Goal: Task Accomplishment & Management: Manage account settings

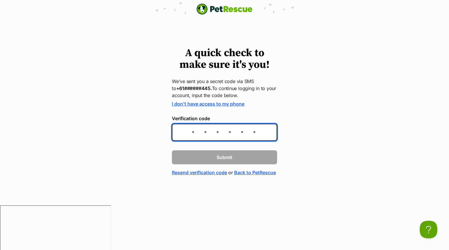
click at [208, 134] on input "Verification code" at bounding box center [224, 132] width 105 height 17
type input "053130"
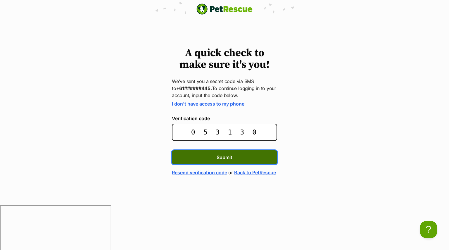
click at [221, 154] on span "Submit" at bounding box center [224, 157] width 16 height 7
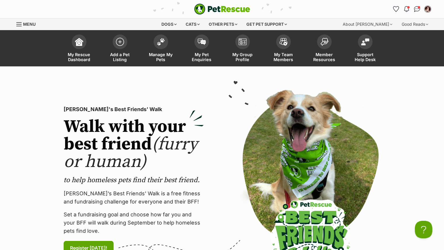
click at [84, 81] on section "[PERSON_NAME]'s Best Friends' Walk Walk with your best friend (furry or human) …" at bounding box center [222, 180] width 444 height 228
click at [241, 36] on span at bounding box center [242, 40] width 15 height 15
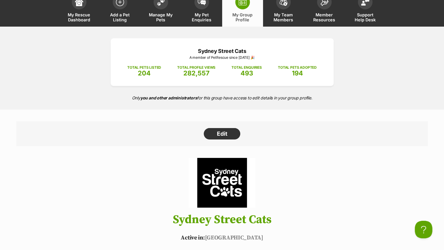
scroll to position [35, 0]
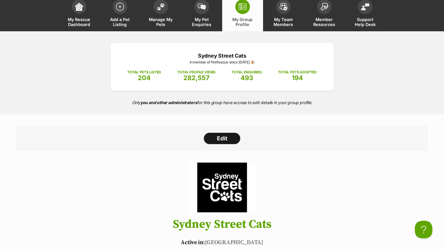
click at [220, 136] on link "Edit" at bounding box center [222, 139] width 37 height 12
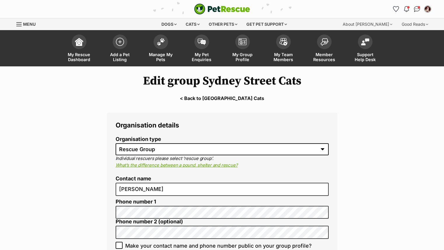
select select "rescue group"
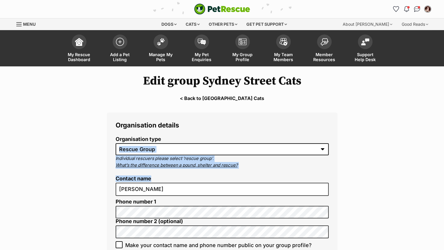
drag, startPoint x: 0, startPoint y: 0, endPoint x: 186, endPoint y: 175, distance: 255.8
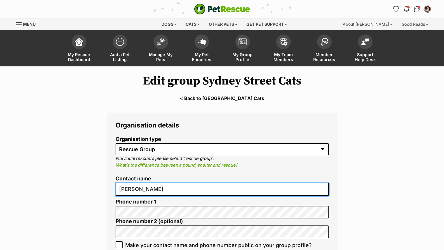
click at [172, 190] on input "Angela Iacobucci" at bounding box center [222, 189] width 213 height 13
click at [172, 190] on input "Angela" at bounding box center [222, 189] width 213 height 13
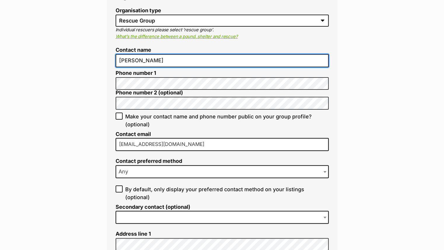
scroll to position [156, 0]
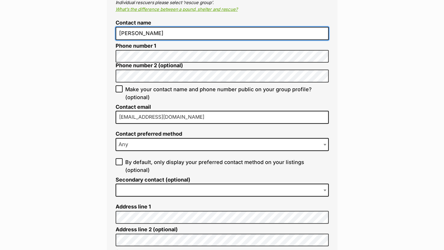
type input "Angela Black"
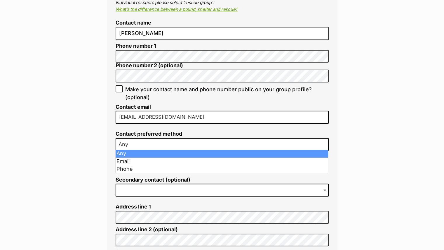
click at [325, 144] on b at bounding box center [325, 145] width 3 height 2
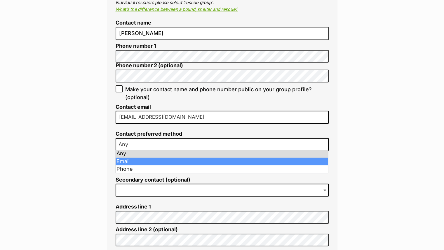
select select "email"
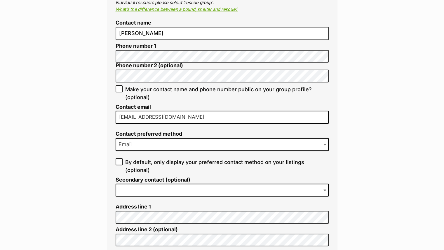
click at [118, 160] on icon at bounding box center [119, 161] width 4 height 4
click at [118, 160] on input "By default, only display your preferred contact method on your listings (option…" at bounding box center [119, 161] width 7 height 7
checkbox input "true"
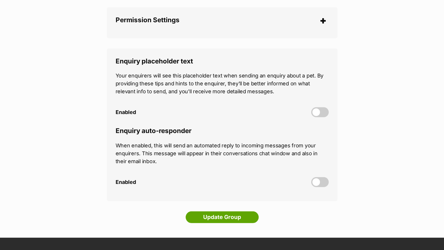
scroll to position [1616, 0]
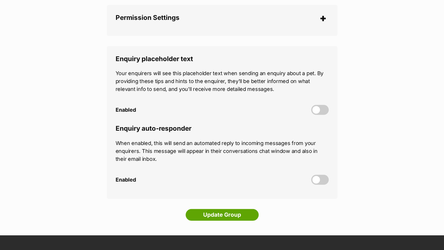
click at [244, 154] on p "When enabled, this will send an automated reply to incoming messages from your …" at bounding box center [222, 151] width 213 height 24
click at [314, 175] on span at bounding box center [320, 180] width 18 height 10
click at [0, 0] on input "Enabled" at bounding box center [0, 0] width 0 height 0
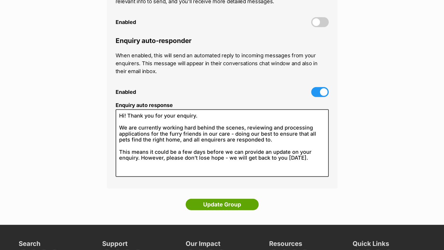
scroll to position [1710, 0]
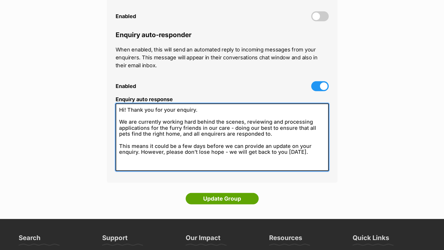
click at [205, 136] on textarea "Hi! Thank you for your enquiry. We are currently working hard behind the scenes…" at bounding box center [222, 136] width 213 height 67
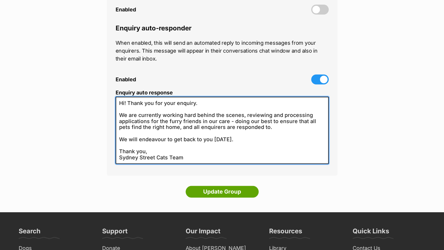
scroll to position [1718, 0]
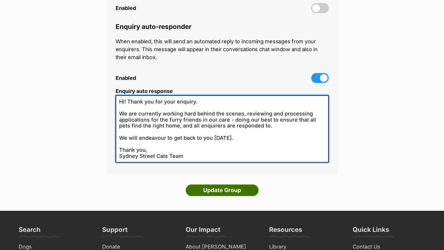
type textarea "Hi! Thank you for your enquiry. We are currently working hard behind the scenes…"
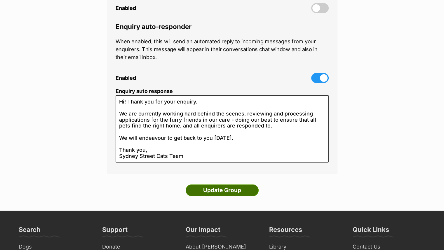
click at [236, 184] on input "Update Group" at bounding box center [222, 190] width 73 height 12
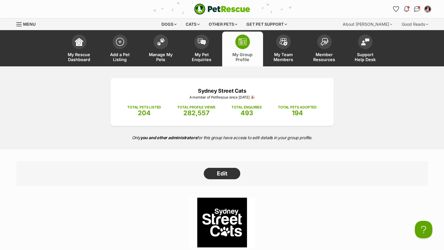
click at [360, 201] on header "Sydney Street Cats Active in: [GEOGRAPHIC_DATA] Group ID: 11596 ✔ VET REFERENCE…" at bounding box center [222, 253] width 429 height 112
click at [68, 124] on div "Sydney Street Cats A member of PetRescue since 2018 🎉 TOTAL PETS LISTED 204 TOT…" at bounding box center [222, 107] width 444 height 83
click at [430, 8] on img "My account" at bounding box center [428, 9] width 8 height 8
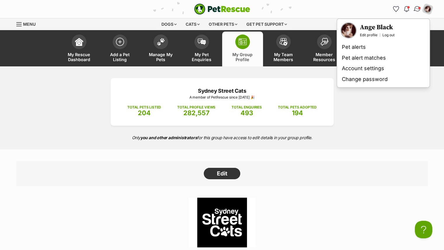
click at [417, 10] on img "Conversations" at bounding box center [417, 9] width 8 height 8
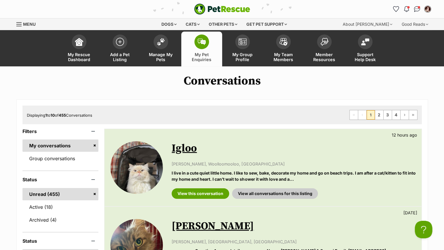
click at [411, 187] on div "View this conversation View all conversations for this listing" at bounding box center [294, 191] width 244 height 15
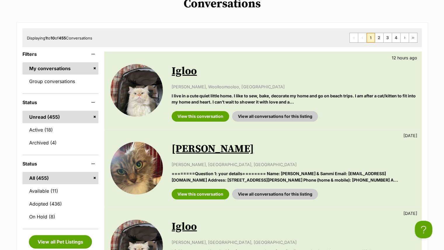
scroll to position [81, 0]
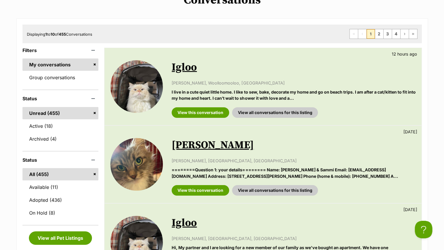
click at [188, 69] on link "Igloo" at bounding box center [184, 67] width 25 height 13
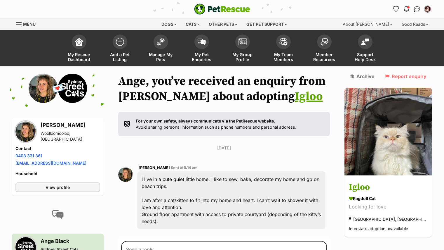
scroll to position [71, 0]
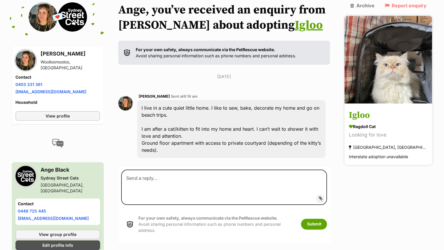
click at [379, 109] on h3 "Igloo" at bounding box center [388, 115] width 79 height 13
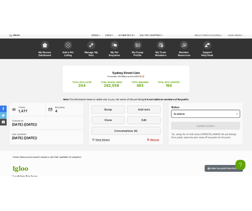
scroll to position [24, 0]
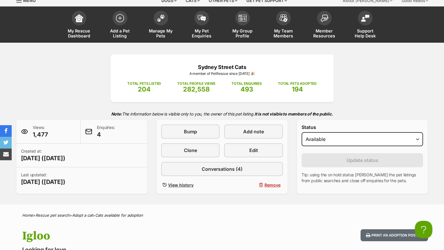
click at [410, 61] on div "Sydney Street Cats A member of PetRescue since [DATE] 🎉 TOTAL PETS LISTED 204 T…" at bounding box center [222, 123] width 429 height 139
click at [413, 35] on header "My Rescue Dashboard Add a Pet Listing Manage My Pets My Pet Enquiries My Group …" at bounding box center [222, 24] width 444 height 36
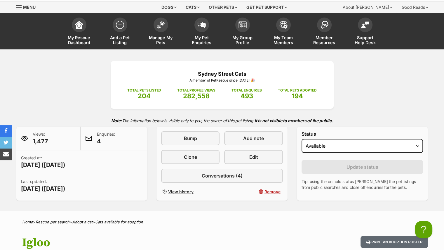
scroll to position [0, 0]
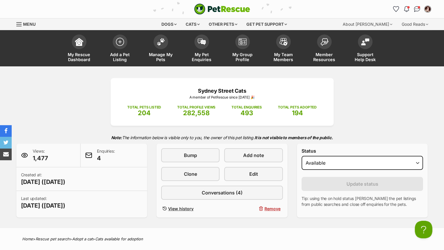
click at [415, 96] on div "Sydney Street Cats A member of PetRescue since 2018 🎉 TOTAL PETS LISTED 204 TOT…" at bounding box center [222, 147] width 429 height 139
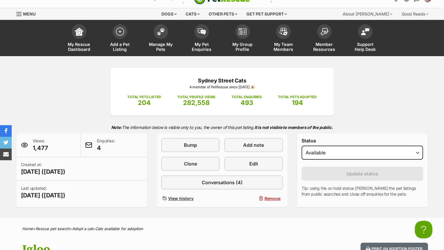
scroll to position [11, 0]
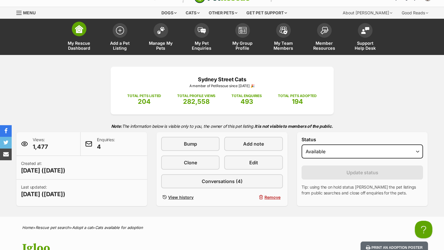
click at [79, 29] on img at bounding box center [79, 29] width 8 height 8
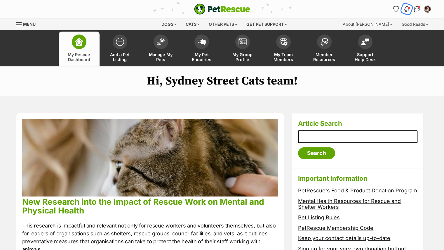
click at [407, 9] on img "Notifications" at bounding box center [406, 9] width 6 height 7
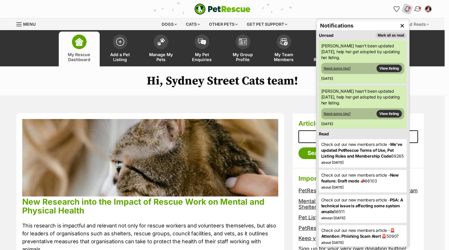
click at [419, 11] on img "Conversations" at bounding box center [417, 9] width 8 height 8
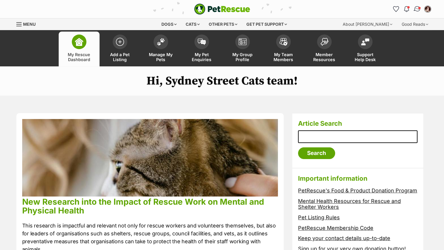
click at [417, 7] on img "Conversations" at bounding box center [417, 9] width 8 height 8
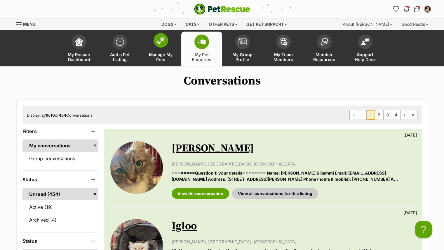
click at [161, 48] on span at bounding box center [161, 40] width 15 height 15
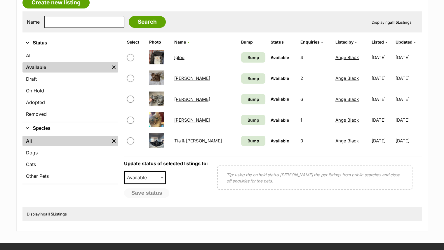
scroll to position [109, 0]
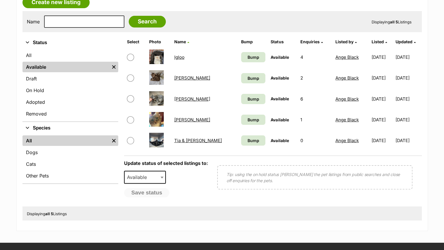
click at [131, 57] on input "checkbox" at bounding box center [130, 57] width 7 height 7
checkbox input "true"
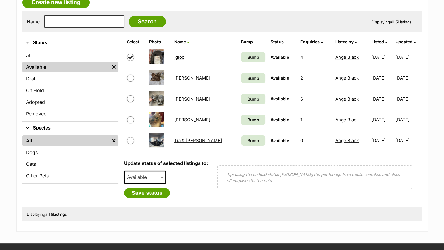
click at [151, 174] on span "Available" at bounding box center [139, 177] width 28 height 8
click at [161, 180] on span at bounding box center [163, 177] width 6 height 13
click at [153, 181] on span "Available" at bounding box center [145, 177] width 42 height 13
select select "on_hold"
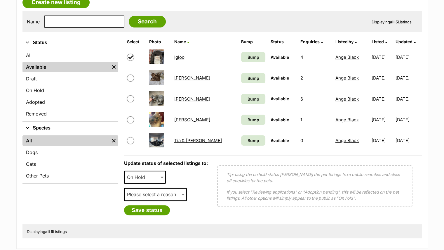
click at [167, 197] on span "Please select a reason" at bounding box center [155, 194] width 63 height 13
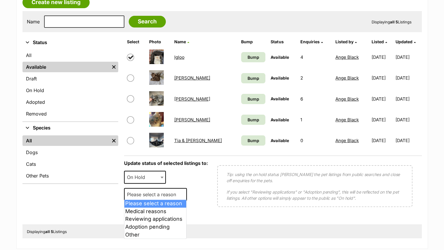
select select "adoption_pending"
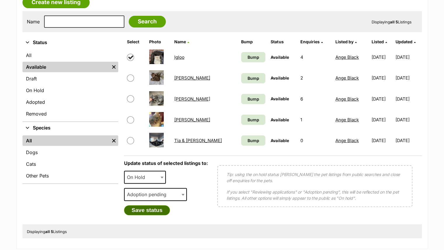
click at [156, 209] on button "Save status" at bounding box center [147, 210] width 46 height 10
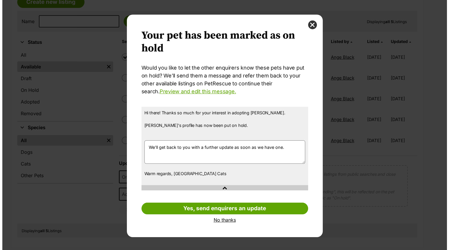
scroll to position [0, 0]
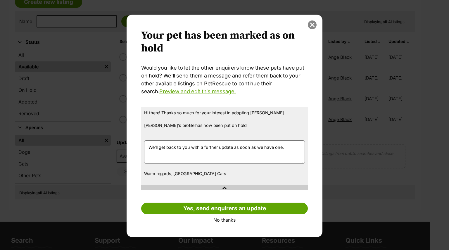
click at [310, 28] on button "close" at bounding box center [312, 24] width 9 height 9
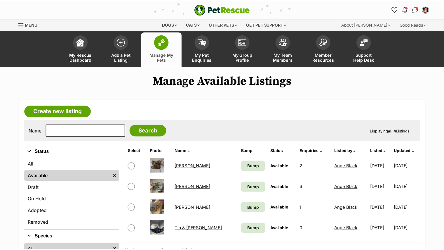
scroll to position [109, 0]
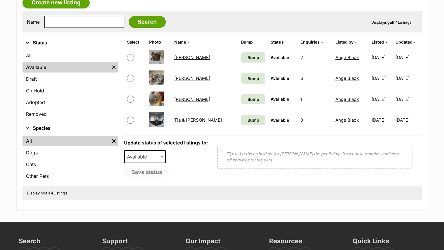
click at [130, 80] on input "checkbox" at bounding box center [130, 78] width 7 height 7
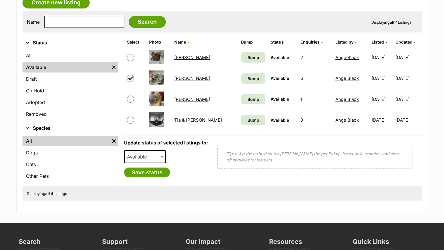
click at [133, 78] on input "checkbox" at bounding box center [130, 78] width 7 height 7
checkbox input "false"
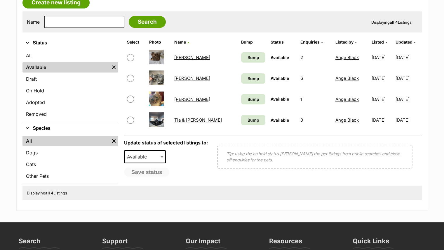
click at [129, 96] on input "checkbox" at bounding box center [130, 99] width 7 height 7
checkbox input "true"
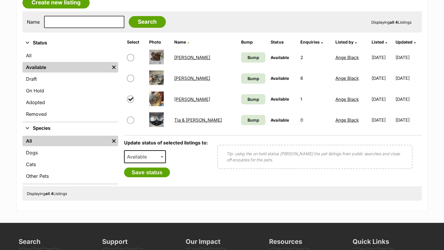
click at [143, 155] on span "Available" at bounding box center [139, 156] width 28 height 8
select select "on_hold"
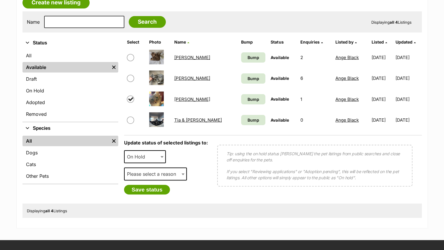
click at [166, 176] on span "Please select a reason" at bounding box center [153, 174] width 57 height 8
click at [175, 176] on span "Adoption pending" at bounding box center [155, 173] width 63 height 13
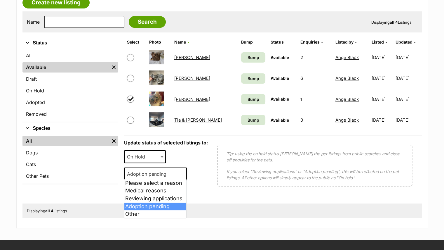
select select "reviewing_applications"
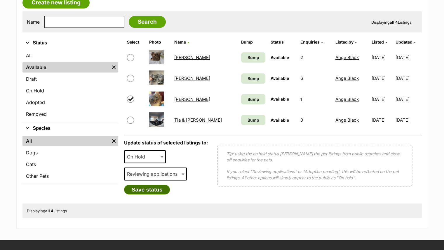
click at [157, 191] on button "Save status" at bounding box center [147, 190] width 46 height 10
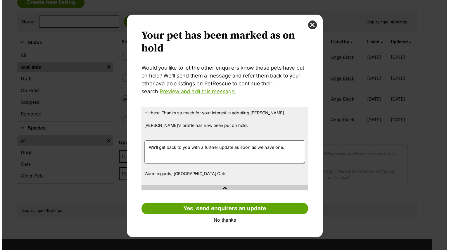
scroll to position [0, 0]
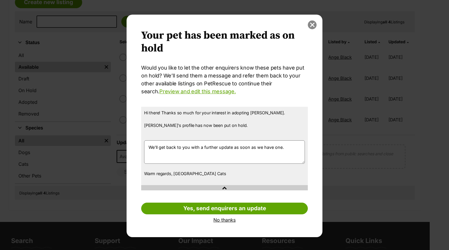
click at [313, 28] on button "close" at bounding box center [312, 24] width 9 height 9
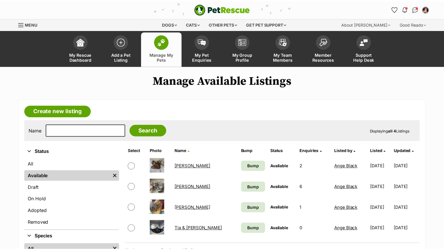
scroll to position [109, 0]
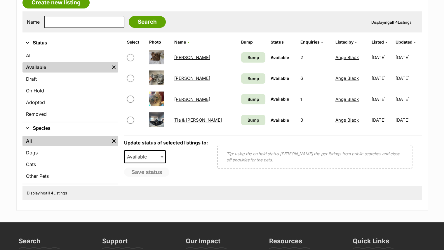
click at [138, 57] on span at bounding box center [135, 57] width 17 height 7
click at [157, 155] on span "Available" at bounding box center [145, 156] width 42 height 13
select select "on_hold"
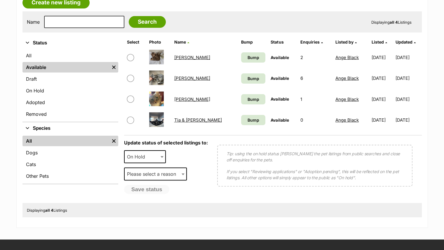
click at [173, 175] on span "Please select a reason" at bounding box center [153, 174] width 57 height 8
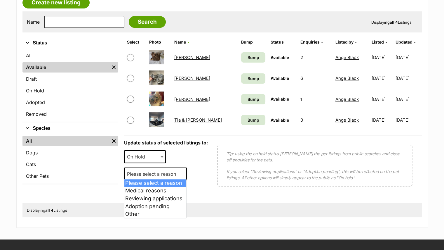
select select "other"
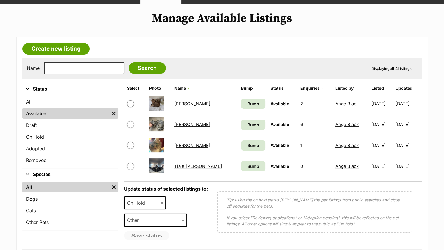
scroll to position [0, 0]
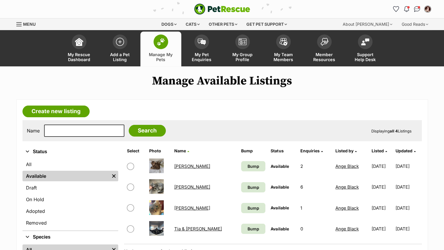
click at [427, 158] on article "Create new listing Name Search Displaying all 4 Listings Refine your search Sta…" at bounding box center [222, 209] width 412 height 220
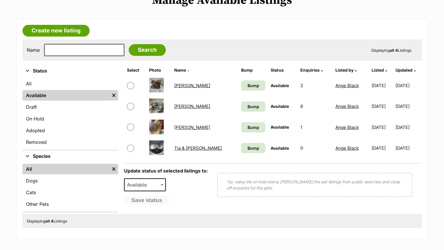
scroll to position [82, 0]
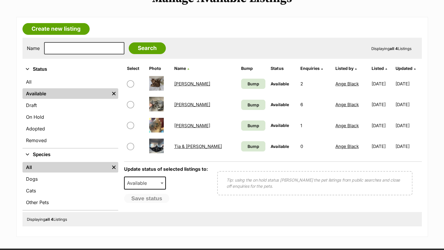
click at [132, 125] on input "checkbox" at bounding box center [130, 125] width 7 height 7
checkbox input "true"
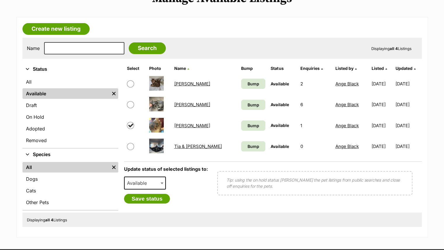
click at [161, 182] on b at bounding box center [162, 183] width 3 height 2
select select "on_hold"
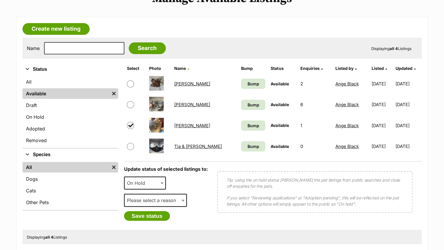
click at [174, 196] on span "Please select a reason" at bounding box center [153, 200] width 57 height 8
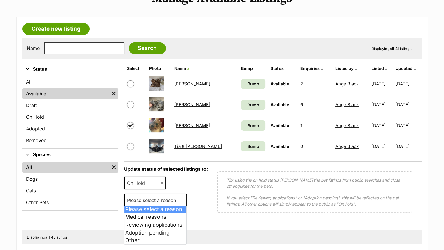
select select "medical"
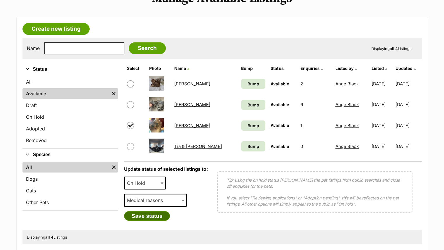
click at [159, 218] on button "Save status" at bounding box center [147, 216] width 46 height 10
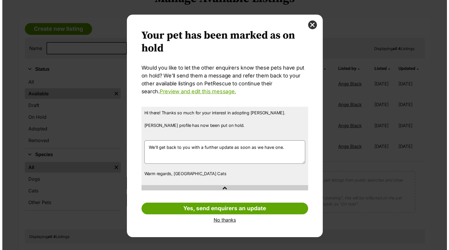
scroll to position [0, 0]
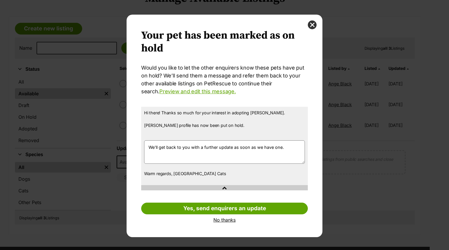
click at [230, 221] on link "No thanks" at bounding box center [224, 219] width 166 height 5
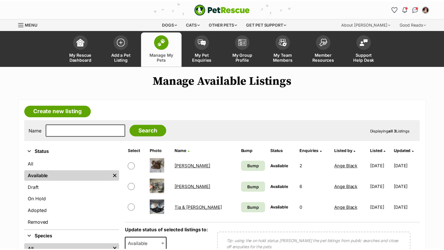
scroll to position [82, 0]
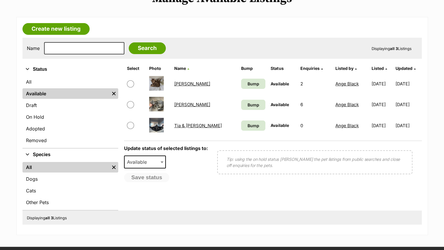
click at [133, 81] on input "checkbox" at bounding box center [130, 83] width 7 height 7
checkbox input "true"
click at [159, 162] on span "Available" at bounding box center [145, 161] width 42 height 13
select select "on_hold"
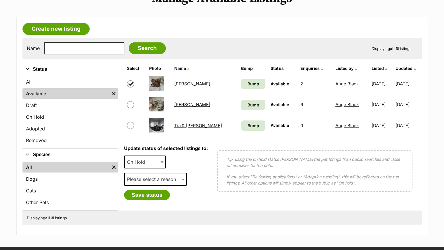
click at [175, 179] on span "Please select a reason" at bounding box center [153, 179] width 57 height 8
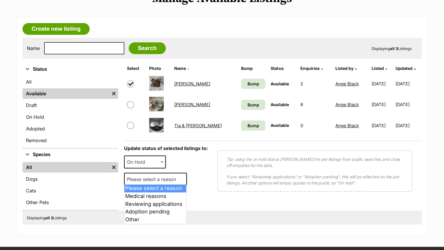
select select "other"
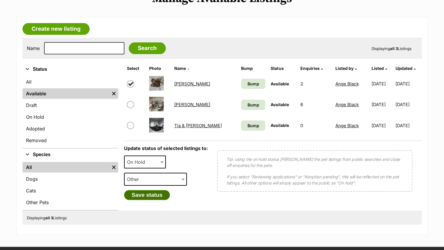
click at [157, 199] on button "Save status" at bounding box center [147, 195] width 46 height 10
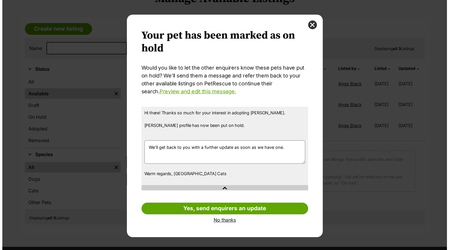
scroll to position [0, 0]
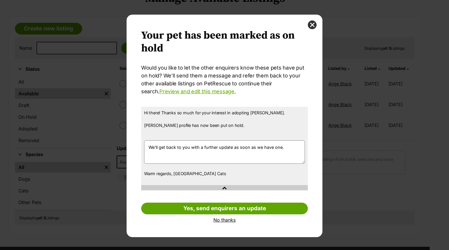
click at [232, 221] on link "No thanks" at bounding box center [224, 219] width 166 height 5
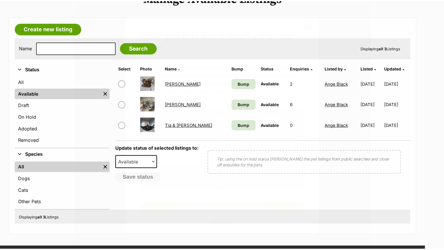
scroll to position [82, 0]
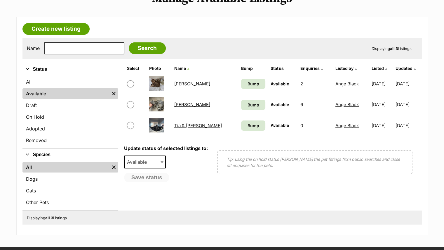
click at [133, 102] on span at bounding box center [135, 104] width 17 height 7
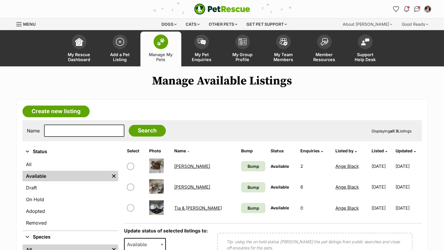
click at [388, 92] on main "Manage Available Listings Create new listing Name Search Displaying all 3 Listi…" at bounding box center [222, 195] width 444 height 243
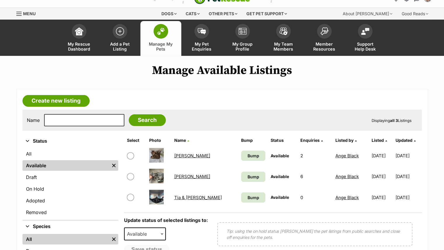
scroll to position [15, 0]
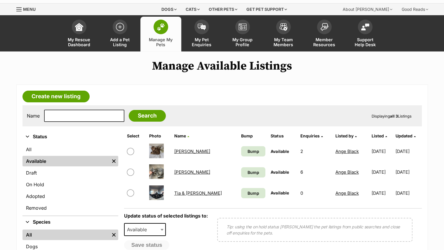
click at [138, 166] on td at bounding box center [136, 172] width 22 height 20
click at [164, 227] on span at bounding box center [163, 229] width 6 height 13
select select "on_hold"
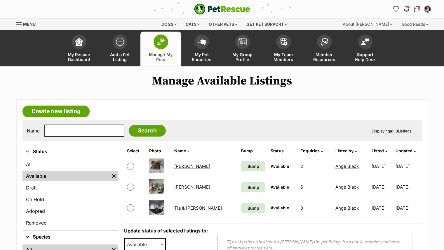
click at [131, 187] on input "checkbox" at bounding box center [130, 186] width 7 height 7
checkbox input "true"
click at [335, 124] on form "Name Search Displaying all 3 Listings" at bounding box center [222, 130] width 391 height 12
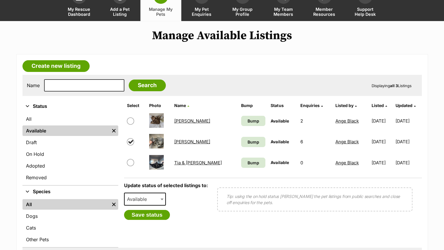
scroll to position [50, 0]
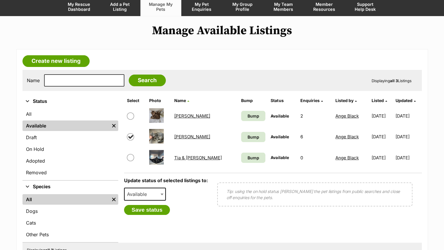
click at [151, 194] on span "Available" at bounding box center [139, 194] width 28 height 8
select select "on_hold"
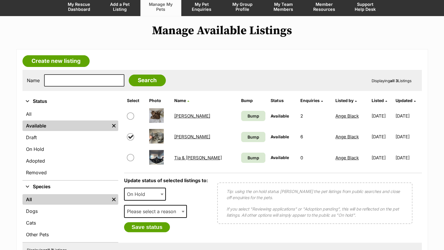
click at [178, 215] on span "Please select a reason" at bounding box center [155, 211] width 63 height 13
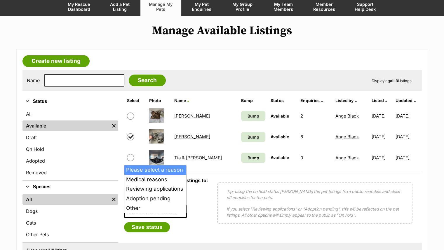
select select "other"
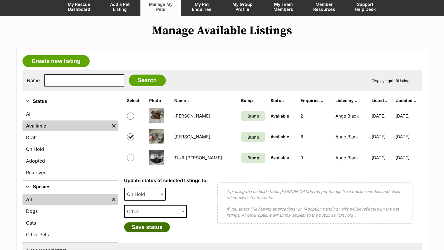
click at [160, 228] on button "Save status" at bounding box center [147, 227] width 46 height 10
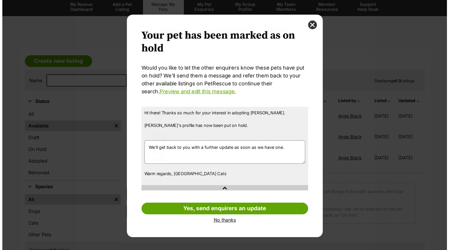
scroll to position [0, 0]
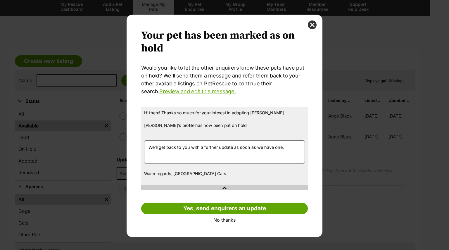
click at [224, 222] on link "No thanks" at bounding box center [224, 219] width 166 height 5
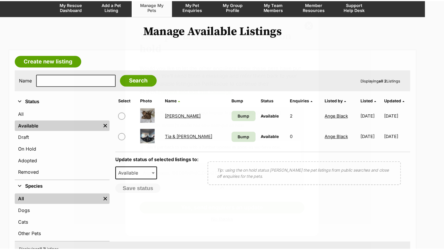
scroll to position [50, 0]
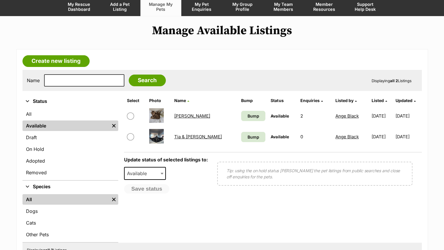
click at [131, 113] on input "checkbox" at bounding box center [130, 115] width 7 height 7
checkbox input "true"
click at [152, 172] on span "Available" at bounding box center [139, 173] width 28 height 8
select select "on_hold"
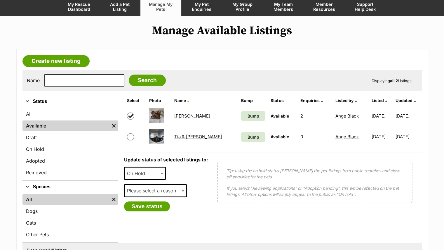
click at [157, 167] on span "On Hold" at bounding box center [145, 173] width 42 height 13
click at [202, 208] on div "Save status" at bounding box center [166, 206] width 84 height 10
click at [182, 190] on b at bounding box center [183, 191] width 3 height 2
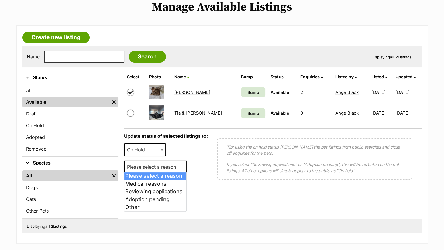
scroll to position [75, 0]
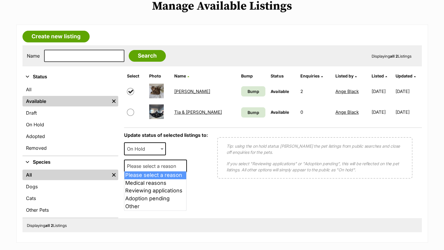
select select "other"
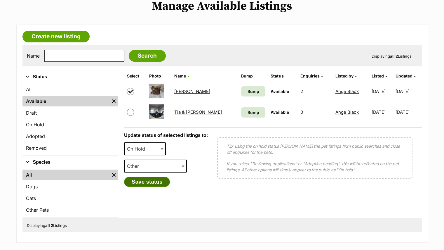
click at [153, 185] on button "Save status" at bounding box center [147, 182] width 46 height 10
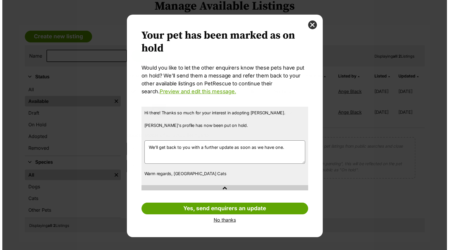
scroll to position [0, 0]
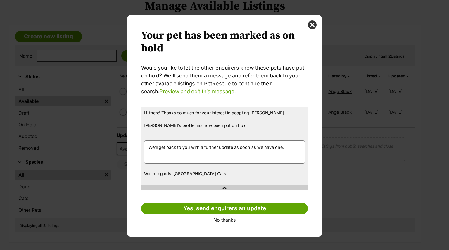
click at [229, 220] on link "No thanks" at bounding box center [224, 219] width 166 height 5
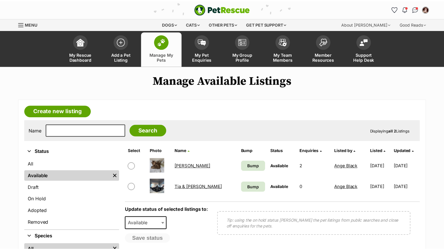
scroll to position [75, 0]
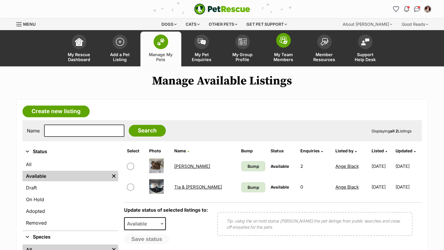
click at [288, 54] on span "My Team Members" at bounding box center [283, 57] width 26 height 10
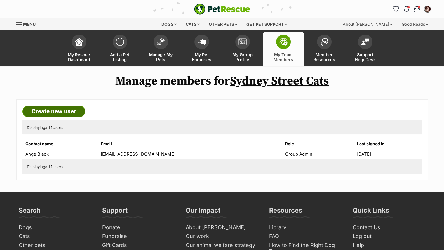
click at [72, 115] on link "Create new user" at bounding box center [53, 111] width 63 height 12
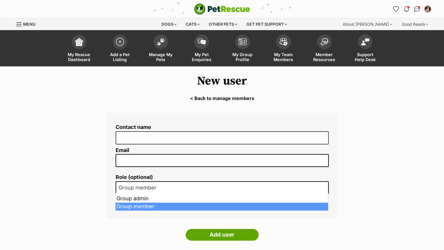
click at [240, 187] on span "Group member" at bounding box center [222, 187] width 213 height 13
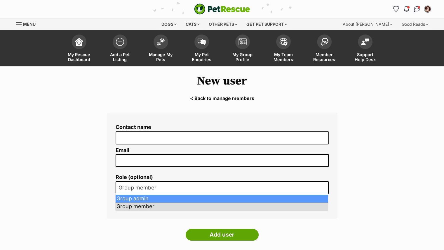
click at [377, 157] on main "New user < Back to manage members Contact name Email Role (optional) Group admi…" at bounding box center [222, 160] width 444 height 189
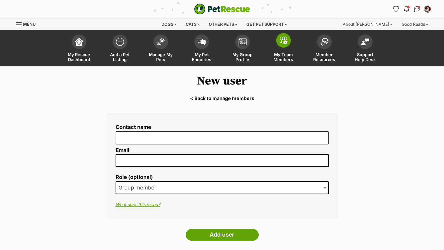
click at [284, 47] on span at bounding box center [283, 40] width 15 height 15
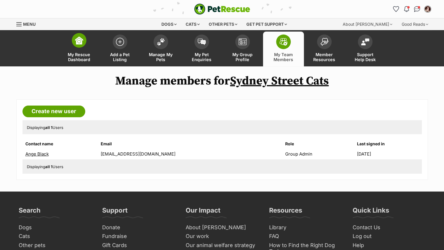
click at [72, 53] on span "My Rescue Dashboard" at bounding box center [79, 57] width 26 height 10
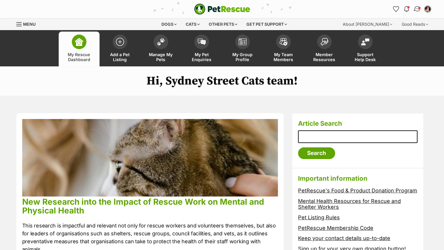
click at [419, 7] on span "Conversations" at bounding box center [419, 7] width 3 height 3
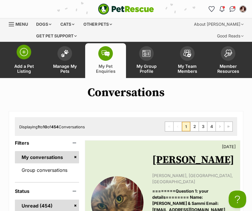
click at [39, 53] on link "Add a Pet Listing" at bounding box center [24, 60] width 41 height 35
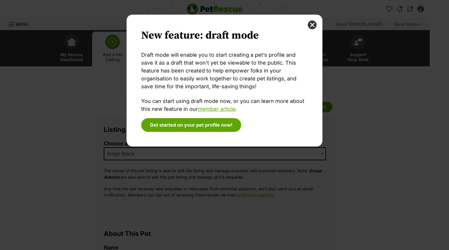
click at [252, 71] on div "New feature: draft mode Draft mode will enable you to start creating a pet’s pr…" at bounding box center [224, 125] width 449 height 250
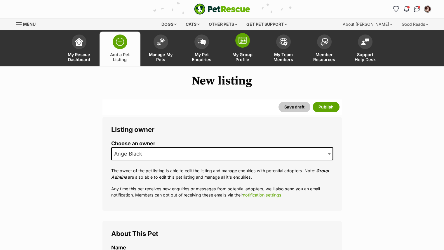
click at [248, 52] on span "My Group Profile" at bounding box center [243, 57] width 26 height 10
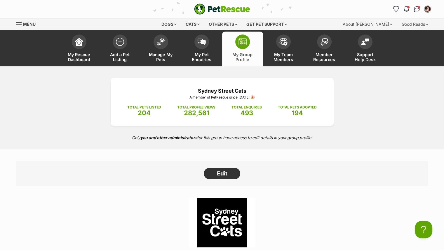
click at [407, 179] on div "Edit" at bounding box center [222, 173] width 412 height 25
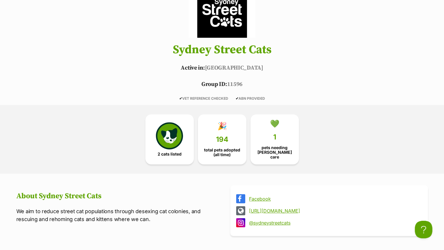
scroll to position [210, 0]
click at [287, 140] on link "💚 1 pets needing [PERSON_NAME] care" at bounding box center [275, 138] width 48 height 50
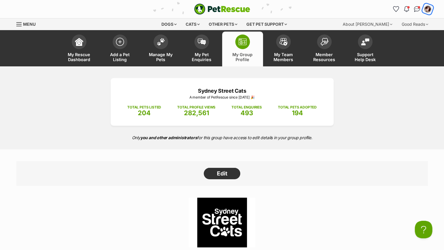
click at [428, 9] on img "My account" at bounding box center [428, 9] width 8 height 8
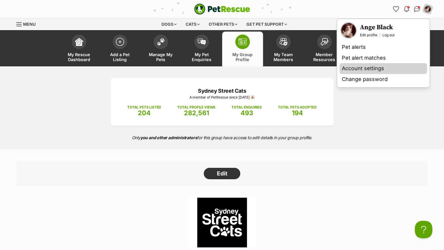
click at [373, 70] on link "Account settings" at bounding box center [384, 68] width 88 height 11
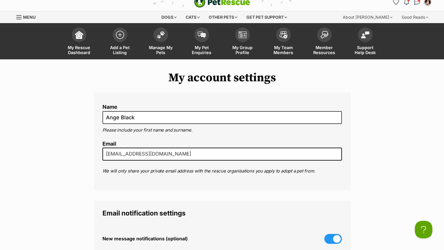
scroll to position [6, 0]
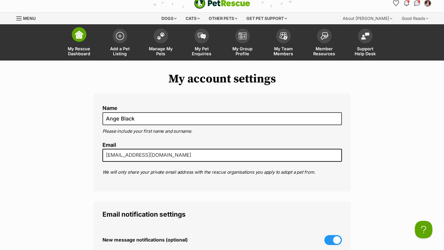
click at [76, 42] on span at bounding box center [79, 34] width 15 height 15
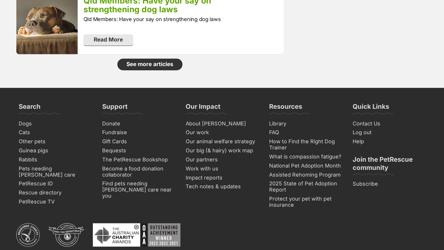
click at [419, 155] on h3 "Join the PetRescue community" at bounding box center [389, 165] width 73 height 20
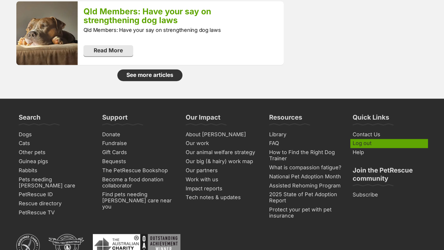
click at [426, 139] on link "Log out" at bounding box center [390, 143] width 78 height 9
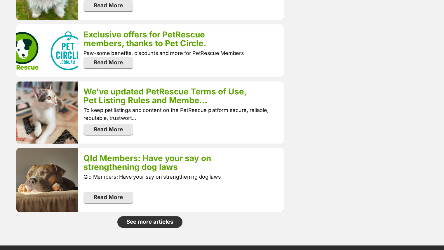
scroll to position [694, 0]
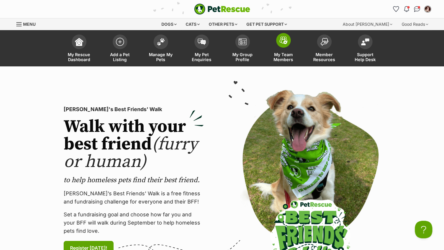
click at [283, 42] on img at bounding box center [284, 41] width 8 height 8
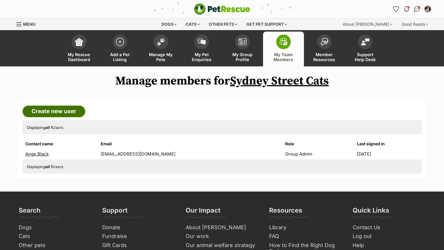
click at [57, 109] on link "Create new user" at bounding box center [53, 111] width 63 height 12
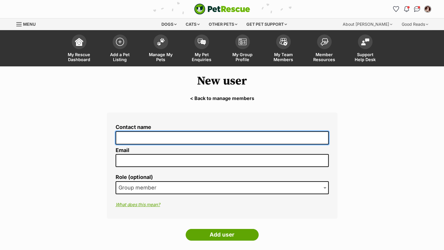
click at [124, 136] on input "Contact name" at bounding box center [222, 137] width 213 height 13
type input "[PERSON_NAME]"
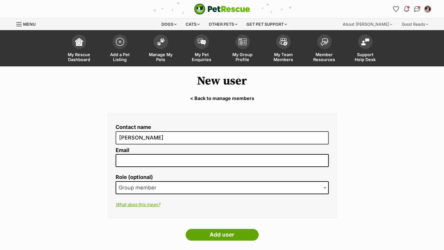
type input "[EMAIL_ADDRESS][DOMAIN_NAME]"
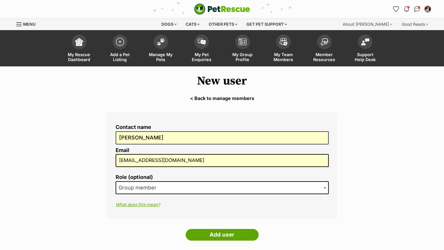
click at [325, 187] on b at bounding box center [325, 188] width 3 height 2
click at [225, 232] on input "Add user" at bounding box center [222, 235] width 73 height 12
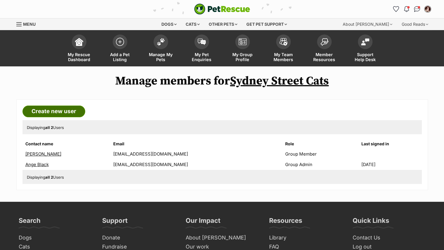
click at [67, 110] on link "Create new user" at bounding box center [53, 111] width 63 height 12
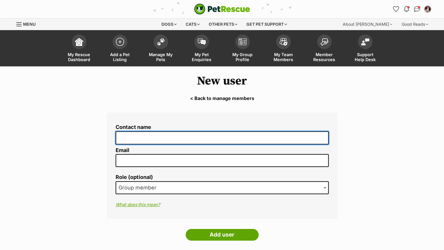
click at [129, 137] on input "Contact name" at bounding box center [222, 137] width 213 height 13
type input "[PERSON_NAME]"
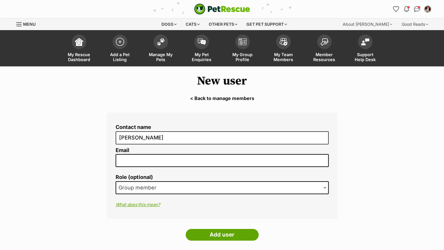
click at [130, 157] on input "Email" at bounding box center [222, 160] width 213 height 13
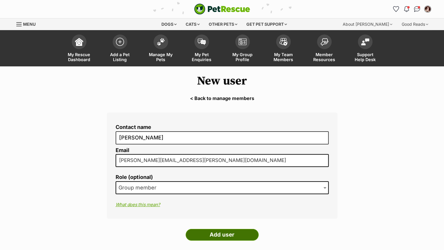
type input "[PERSON_NAME][EMAIL_ADDRESS][PERSON_NAME][DOMAIN_NAME]"
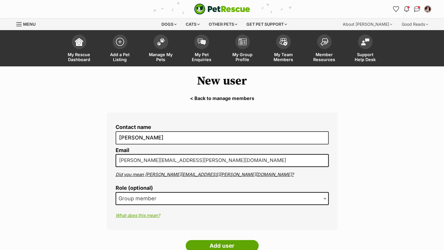
click at [221, 233] on form "Contact name [PERSON_NAME] Email [PERSON_NAME][EMAIL_ADDRESS][PERSON_NAME][DOMA…" at bounding box center [222, 183] width 231 height 142
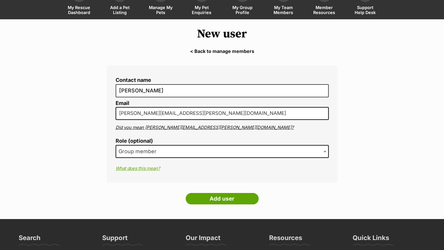
scroll to position [51, 0]
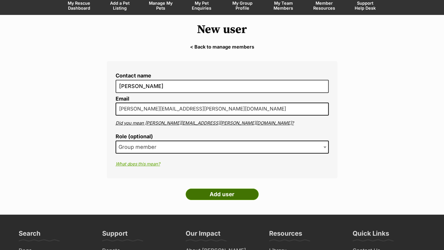
click at [239, 192] on input "Add user" at bounding box center [222, 194] width 73 height 12
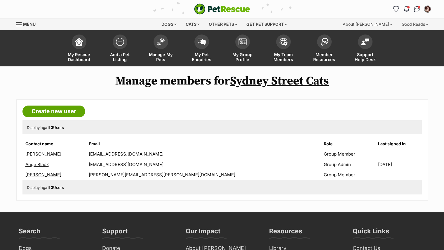
click at [45, 152] on link "[PERSON_NAME]" at bounding box center [43, 154] width 36 height 6
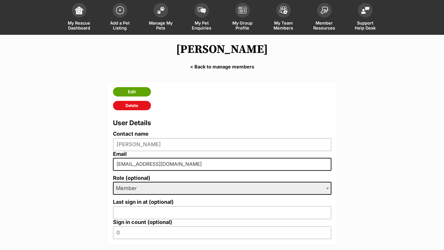
scroll to position [45, 0]
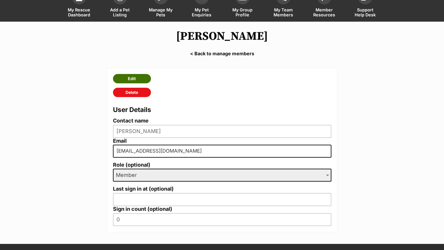
click at [126, 78] on link "Edit" at bounding box center [132, 78] width 38 height 9
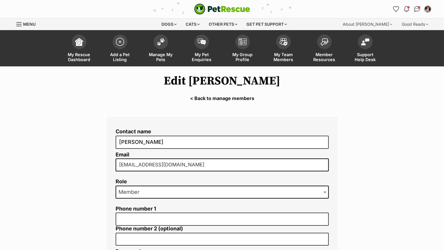
click at [254, 157] on li "Email arhzhuang@gmail.com" at bounding box center [222, 164] width 213 height 24
click at [136, 163] on input "arhzhuang@gmail.com" at bounding box center [222, 164] width 213 height 13
type input "arhsuzuki@gmail.com"
click at [35, 182] on main "Edit Annie Zhuang < Back to manage members Contact name Annie Zhuang Email arhs…" at bounding box center [222, 206] width 444 height 281
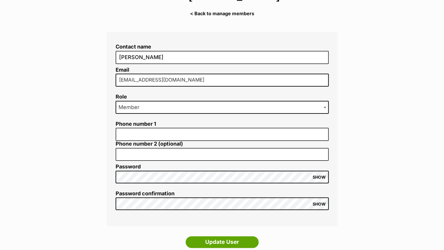
scroll to position [91, 0]
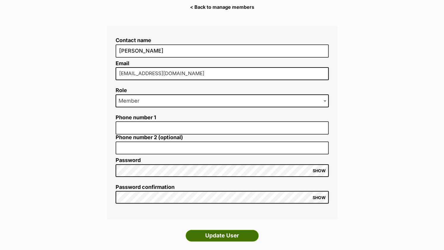
click at [219, 234] on input "Update User" at bounding box center [222, 236] width 73 height 12
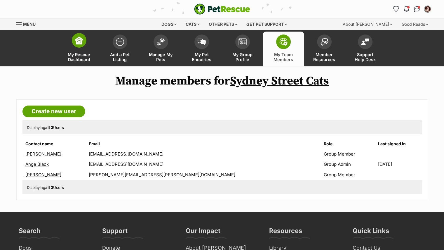
click at [81, 43] on img at bounding box center [79, 40] width 8 height 8
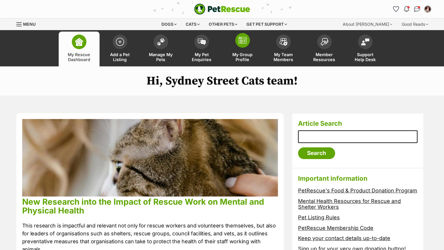
click at [235, 57] on span "My Group Profile" at bounding box center [243, 57] width 26 height 10
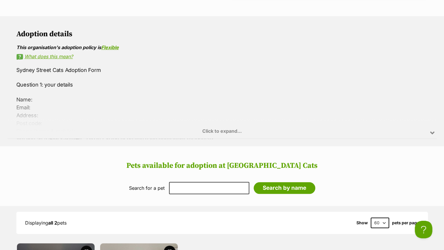
scroll to position [447, 0]
click at [430, 130] on div "Click to expand..." at bounding box center [222, 116] width 429 height 46
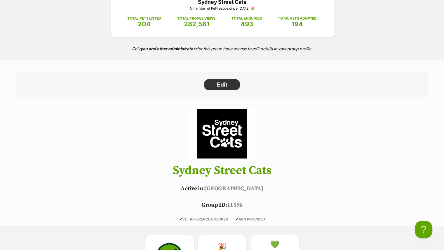
scroll to position [0, 0]
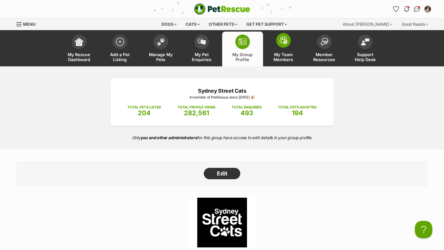
click at [282, 51] on link "My Team Members" at bounding box center [283, 49] width 41 height 35
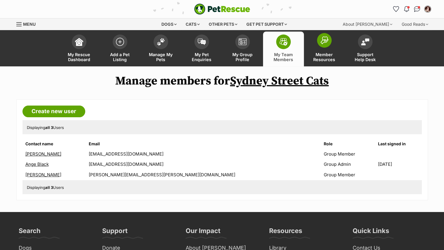
click at [325, 43] on img at bounding box center [324, 40] width 8 height 8
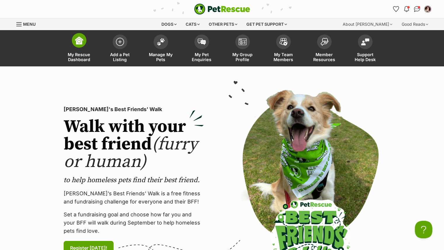
click at [79, 38] on img at bounding box center [79, 40] width 8 height 8
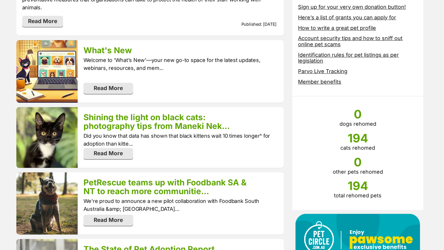
scroll to position [241, 0]
click at [233, 46] on h3 "What's New" at bounding box center [166, 50] width 164 height 9
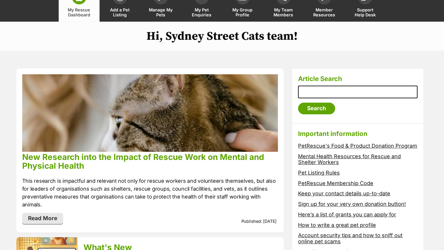
scroll to position [0, 0]
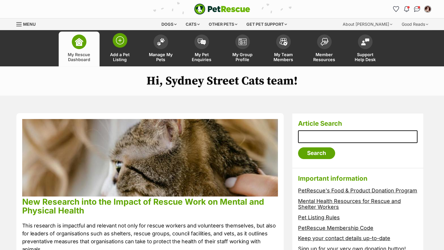
click at [120, 44] on img at bounding box center [120, 40] width 8 height 8
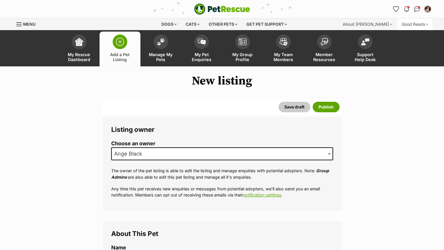
click at [426, 24] on div "Good Reads" at bounding box center [415, 24] width 35 height 12
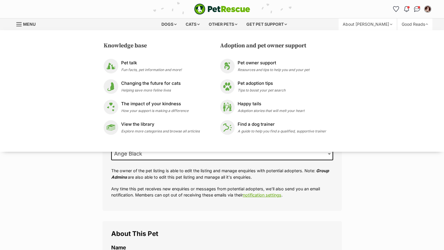
click at [390, 25] on div "About [PERSON_NAME]" at bounding box center [368, 24] width 58 height 12
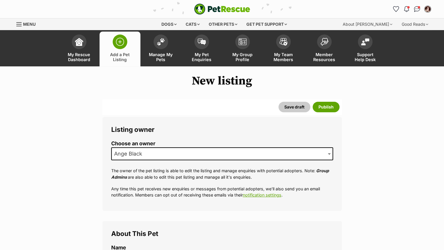
click at [20, 23] on div "Menu" at bounding box center [19, 24] width 6 height 5
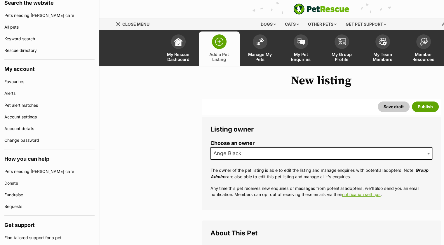
scroll to position [141, 0]
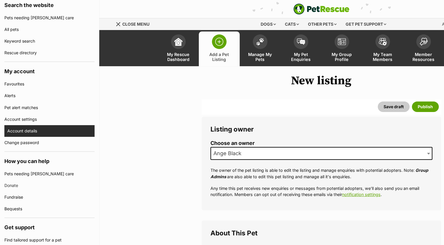
click at [18, 125] on link "Account details" at bounding box center [50, 131] width 87 height 12
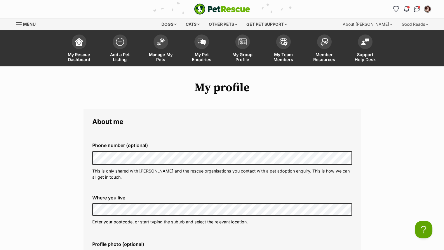
click at [119, 50] on link "Add a Pet Listing" at bounding box center [120, 49] width 41 height 35
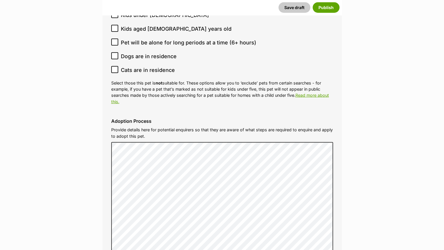
scroll to position [1439, 0]
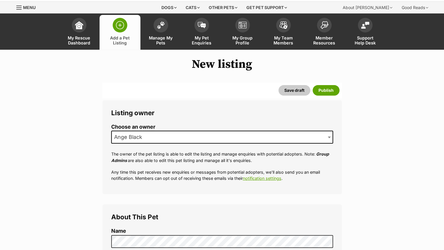
scroll to position [0, 0]
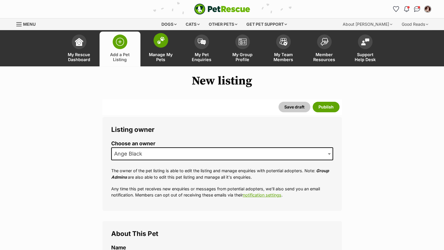
click at [164, 49] on link "Manage My Pets" at bounding box center [161, 49] width 41 height 35
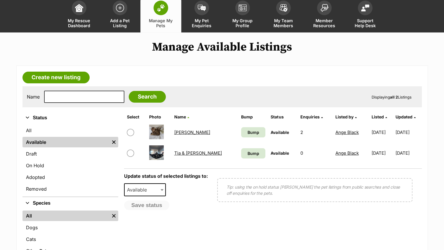
scroll to position [35, 0]
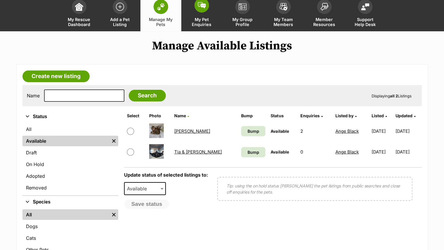
click span
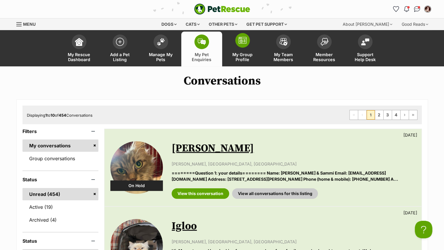
click at [247, 41] on span at bounding box center [242, 40] width 15 height 15
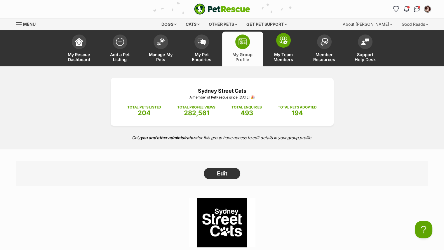
click at [280, 46] on span at bounding box center [283, 40] width 15 height 15
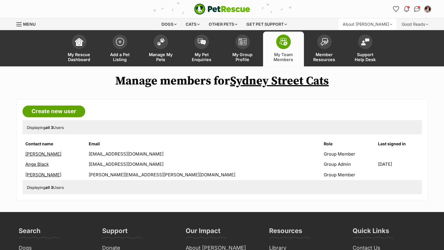
click at [389, 24] on div "About [PERSON_NAME]" at bounding box center [368, 24] width 58 height 12
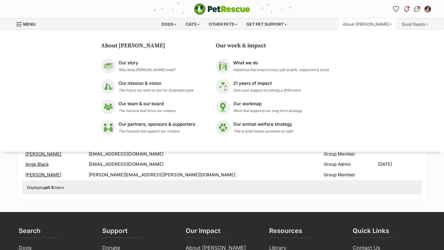
click at [390, 25] on div "About [PERSON_NAME]" at bounding box center [368, 24] width 58 height 12
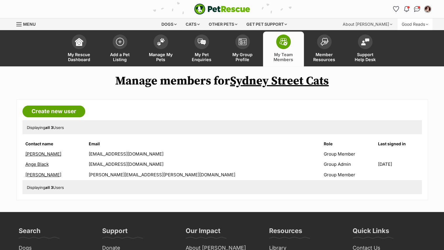
click at [427, 26] on div "Good Reads" at bounding box center [415, 24] width 35 height 12
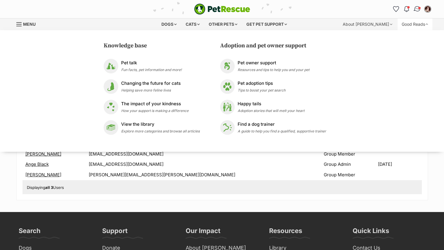
click at [415, 8] on img "Conversations" at bounding box center [417, 9] width 8 height 8
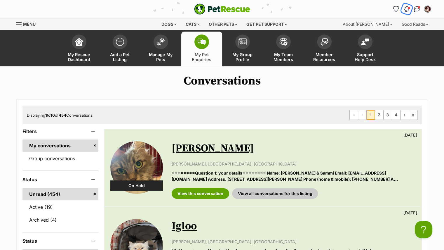
click at [408, 7] on span "Notifications" at bounding box center [408, 7] width 3 height 3
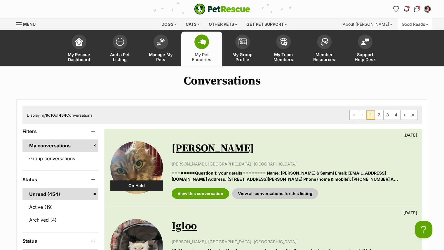
click at [426, 24] on div "Good Reads" at bounding box center [415, 24] width 35 height 12
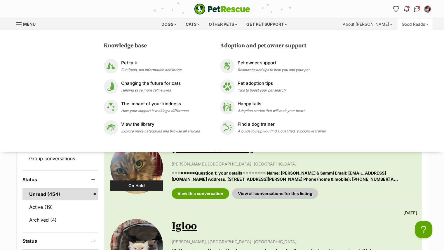
click at [429, 10] on img "My account" at bounding box center [428, 9] width 8 height 8
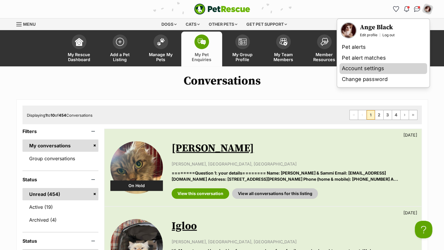
click at [379, 70] on link "Account settings" at bounding box center [384, 68] width 88 height 11
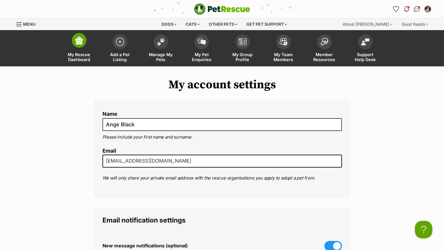
click at [78, 49] on link "My Rescue Dashboard" at bounding box center [79, 49] width 41 height 35
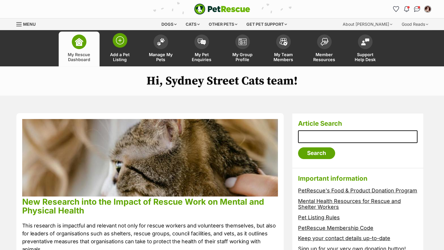
click at [123, 53] on span "Add a Pet Listing" at bounding box center [120, 57] width 26 height 10
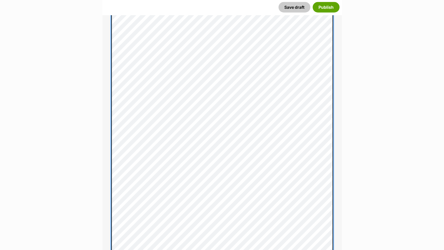
scroll to position [1636, 0]
